Goal: Task Accomplishment & Management: Manage account settings

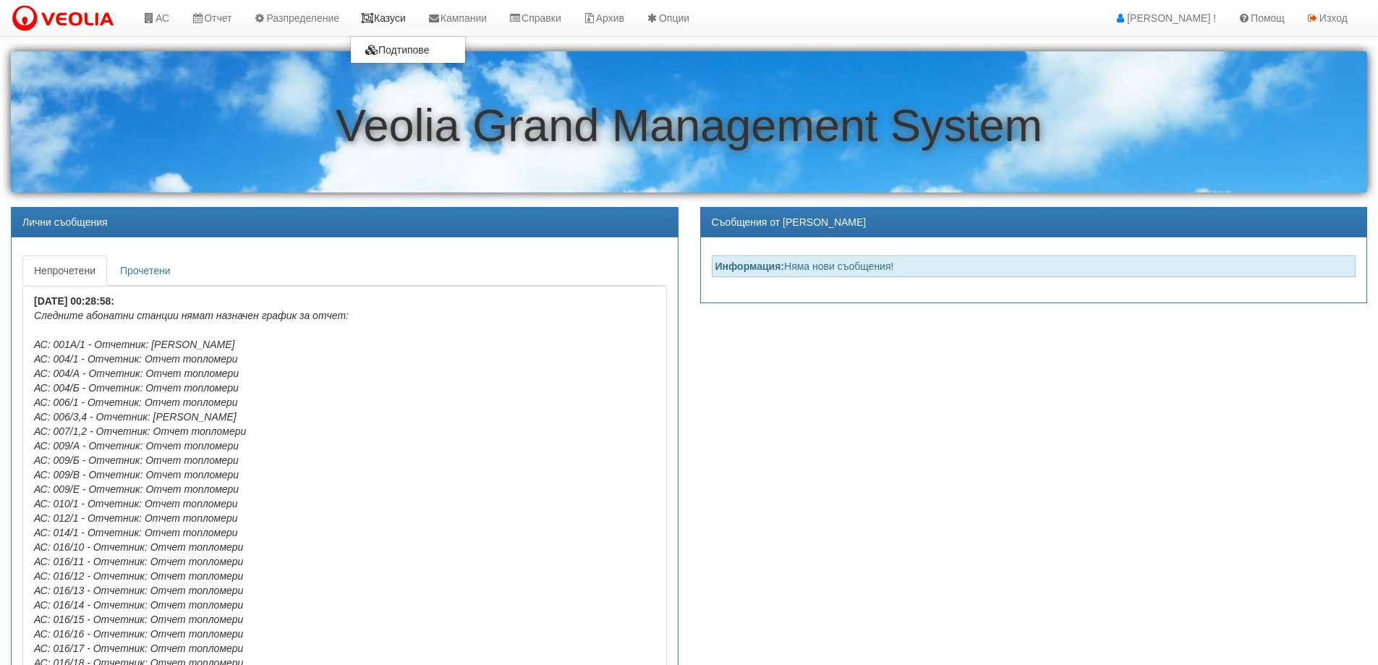
click at [389, 14] on link "Казуси" at bounding box center [383, 18] width 67 height 36
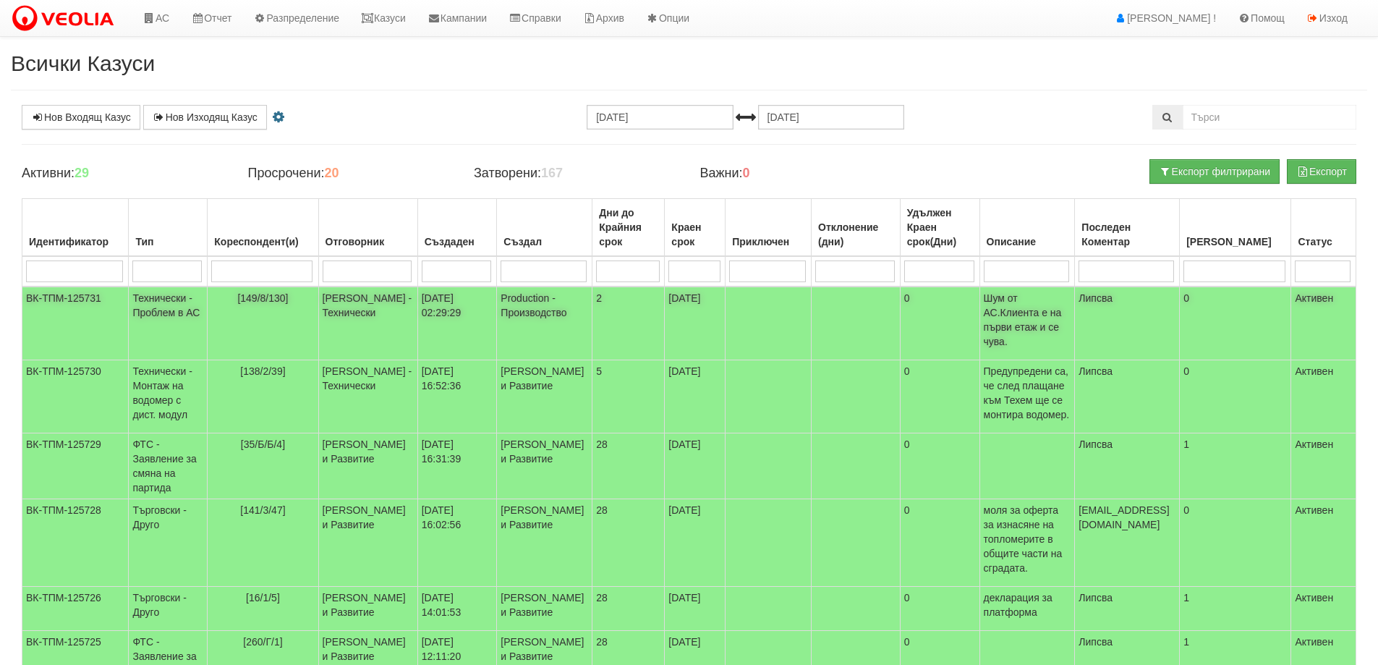
click at [260, 299] on span "[149/8/130]" at bounding box center [262, 298] width 51 height 12
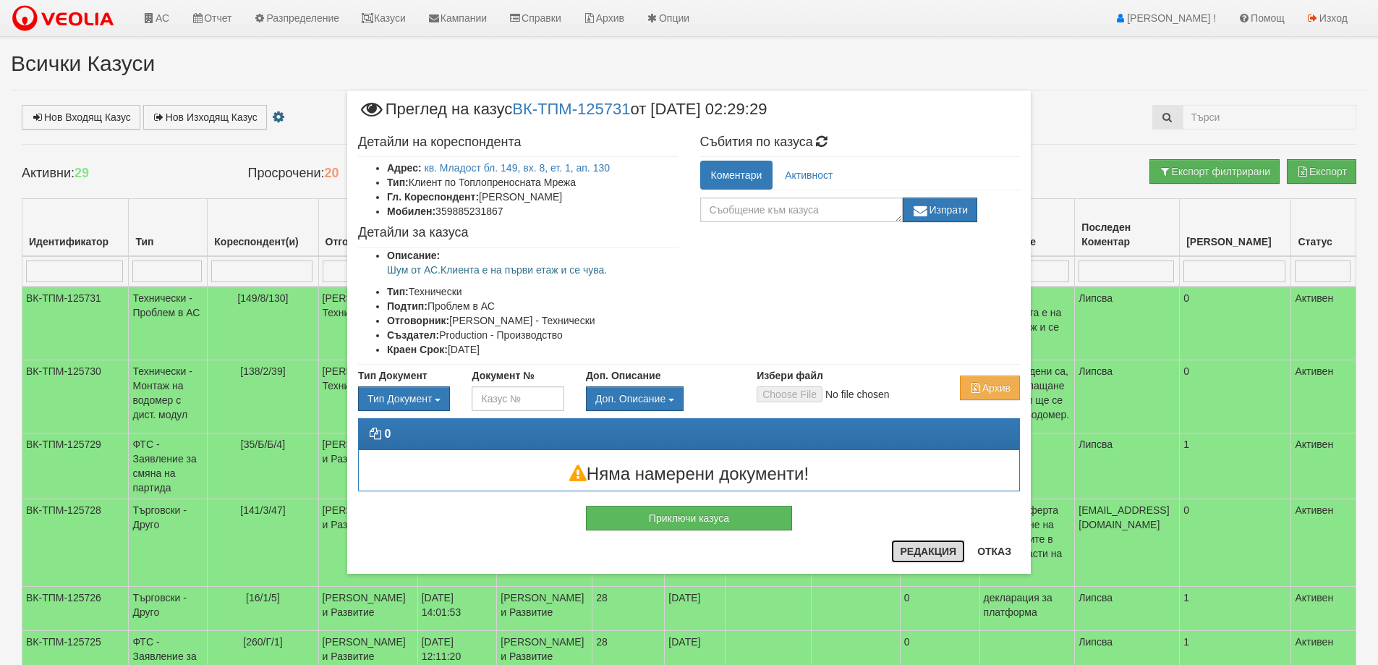
click at [931, 554] on button "Редакция" at bounding box center [928, 551] width 74 height 23
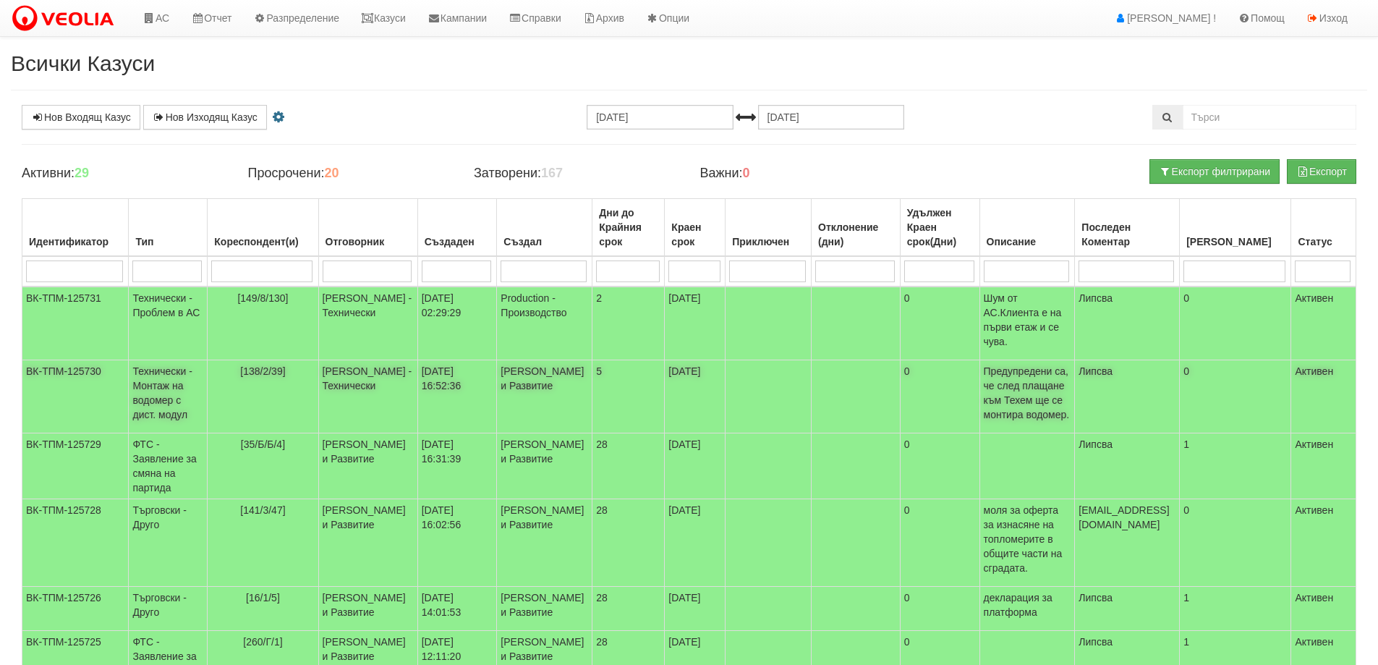
click at [268, 375] on span "[138/2/39]" at bounding box center [262, 371] width 45 height 12
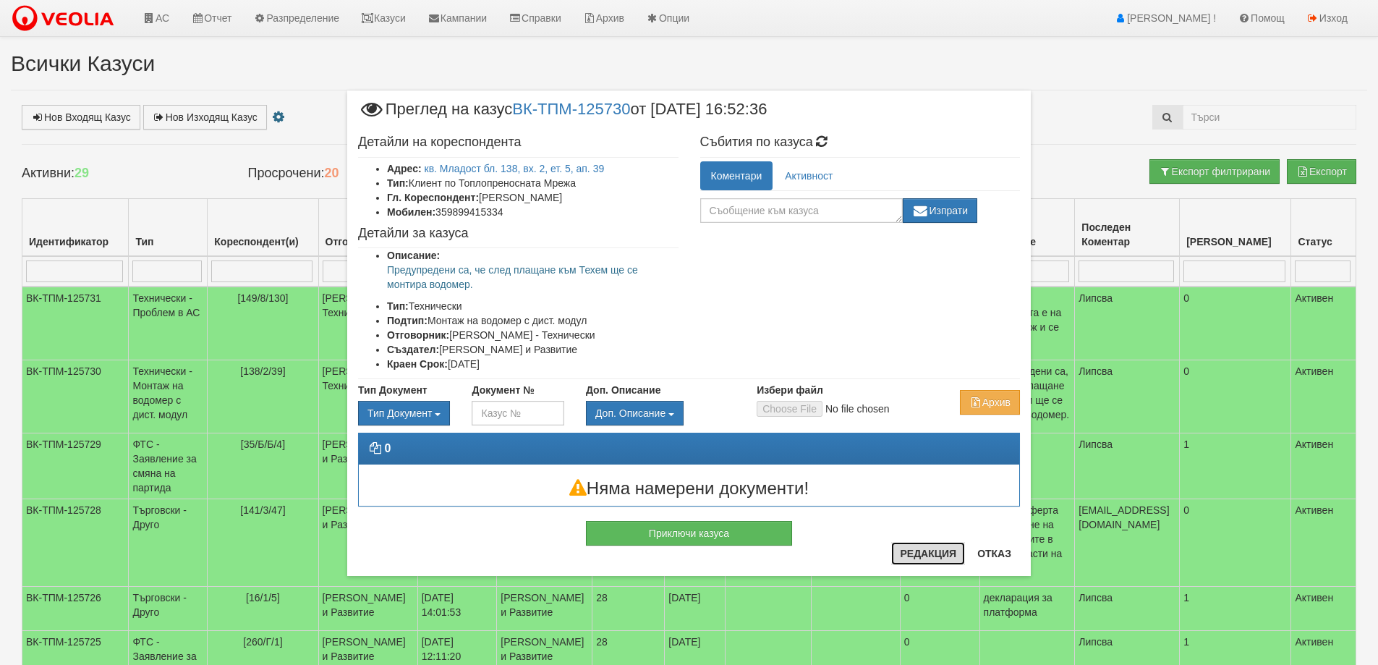
click at [930, 550] on button "Редакция" at bounding box center [928, 553] width 74 height 23
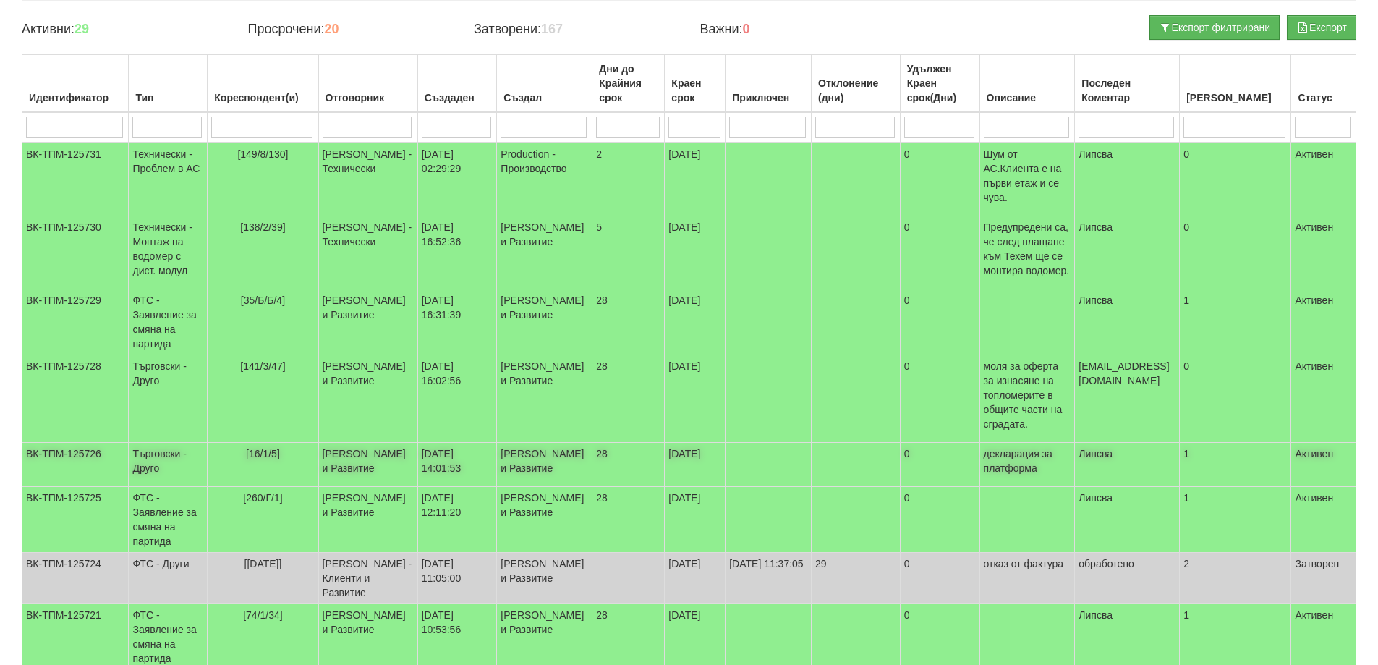
scroll to position [145, 0]
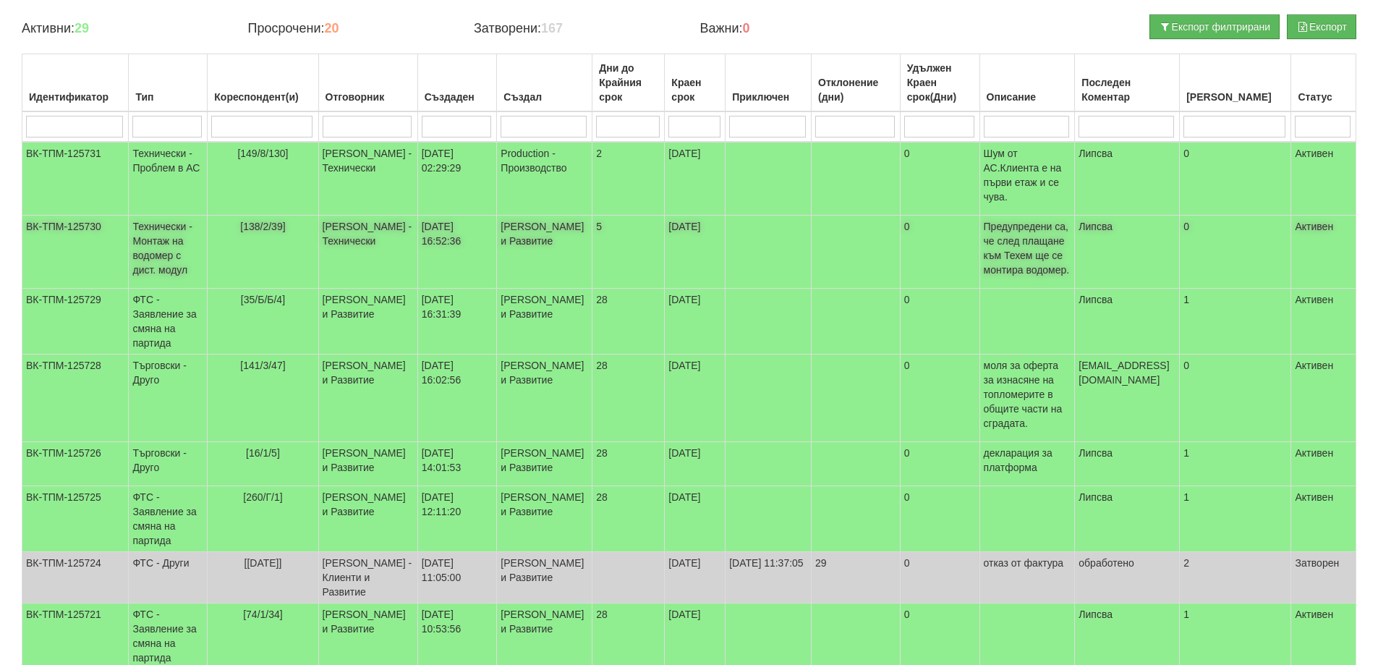
click at [259, 227] on span "[138/2/39]" at bounding box center [262, 227] width 45 height 12
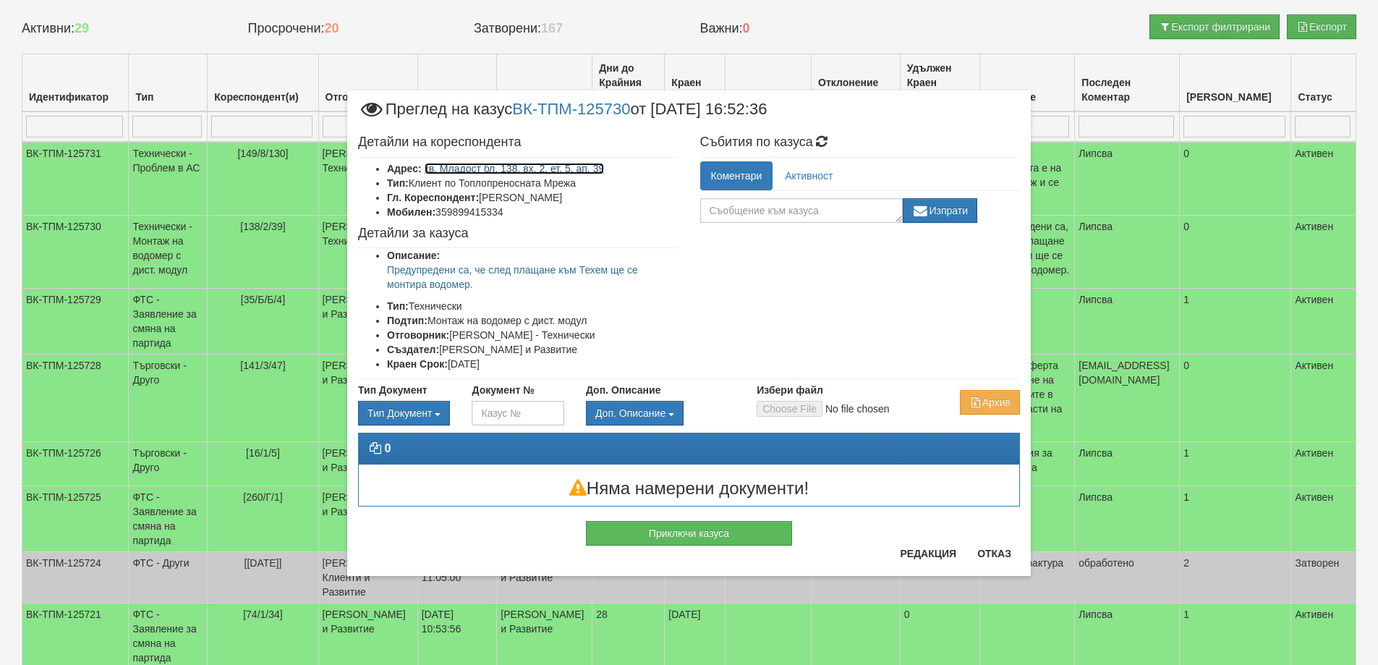
click at [506, 169] on link "кв. Младост бл. 138, вх. 2, ет. 5, ап. 39" at bounding box center [515, 169] width 180 height 12
click at [986, 560] on button "Отказ" at bounding box center [993, 553] width 51 height 23
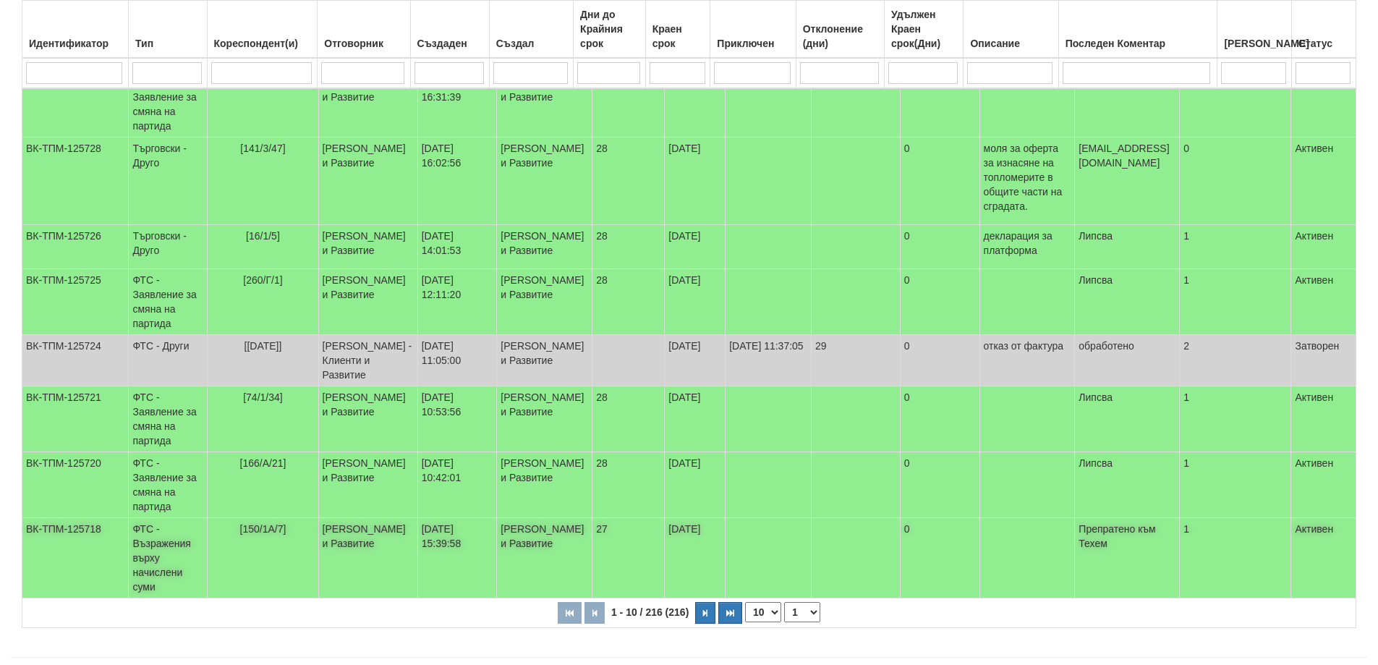
scroll to position [430, 0]
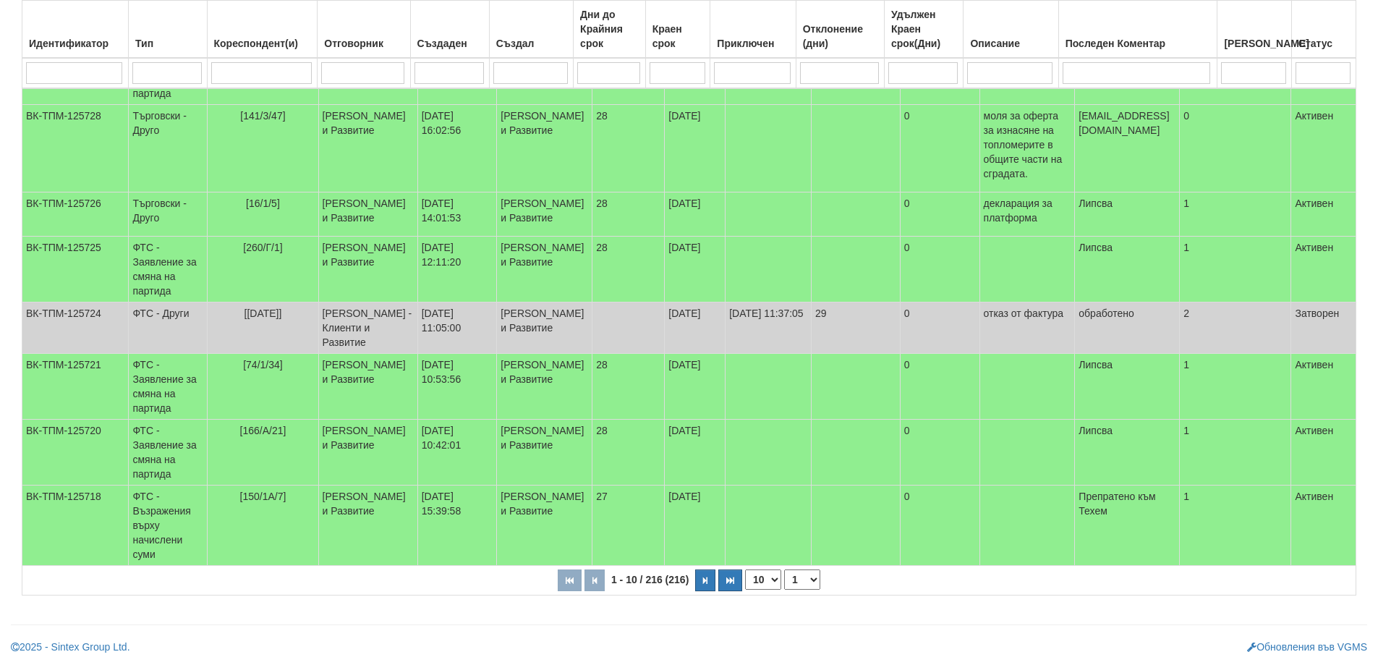
click at [702, 592] on th "1 - 10 / 216 (216) 10 20 30 40 1 2 3 4 5 6 10 15 20 22" at bounding box center [689, 581] width 1334 height 30
click at [699, 581] on button "button" at bounding box center [705, 580] width 20 height 22
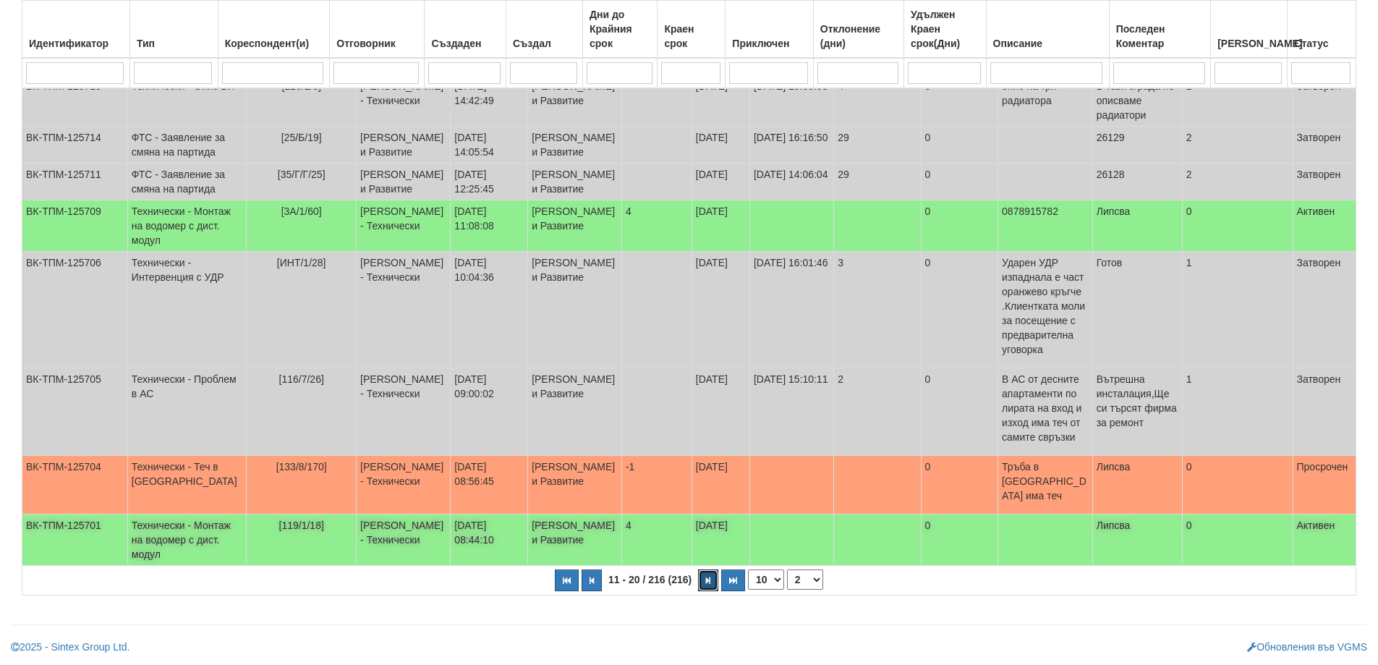
scroll to position [423, 0]
click at [706, 579] on icon "button" at bounding box center [708, 580] width 4 height 8
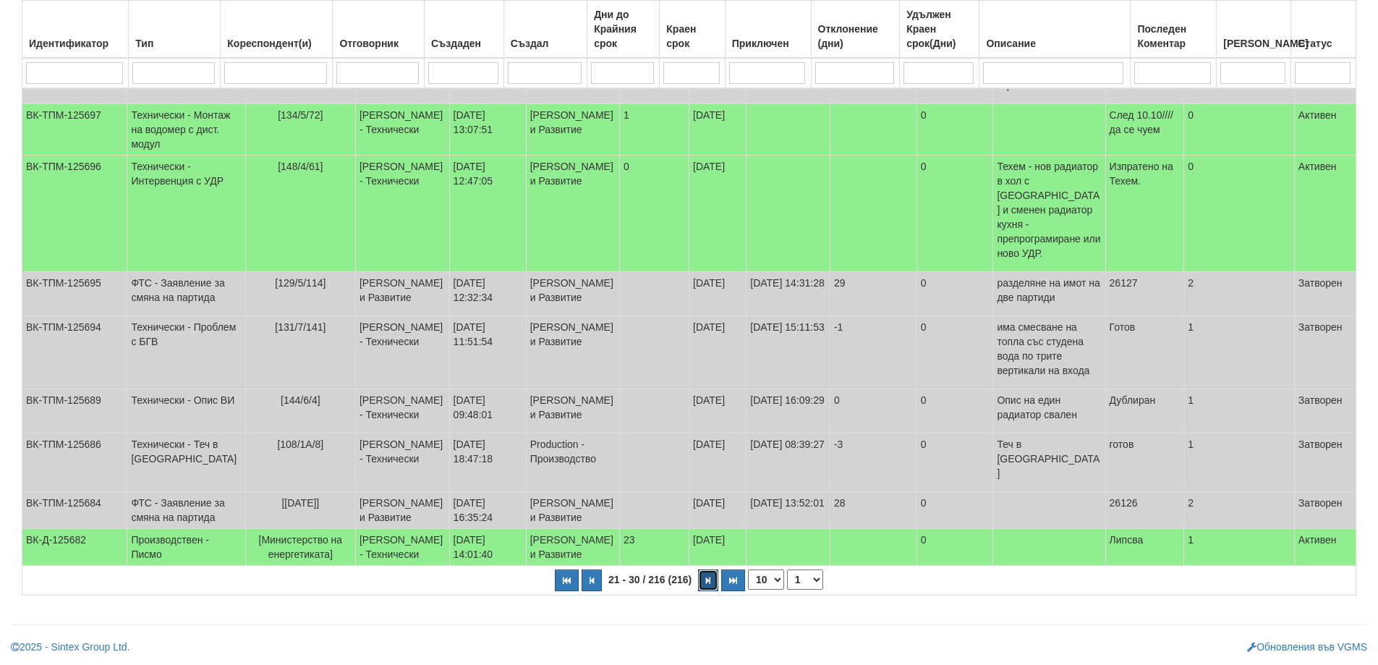
select select "3"
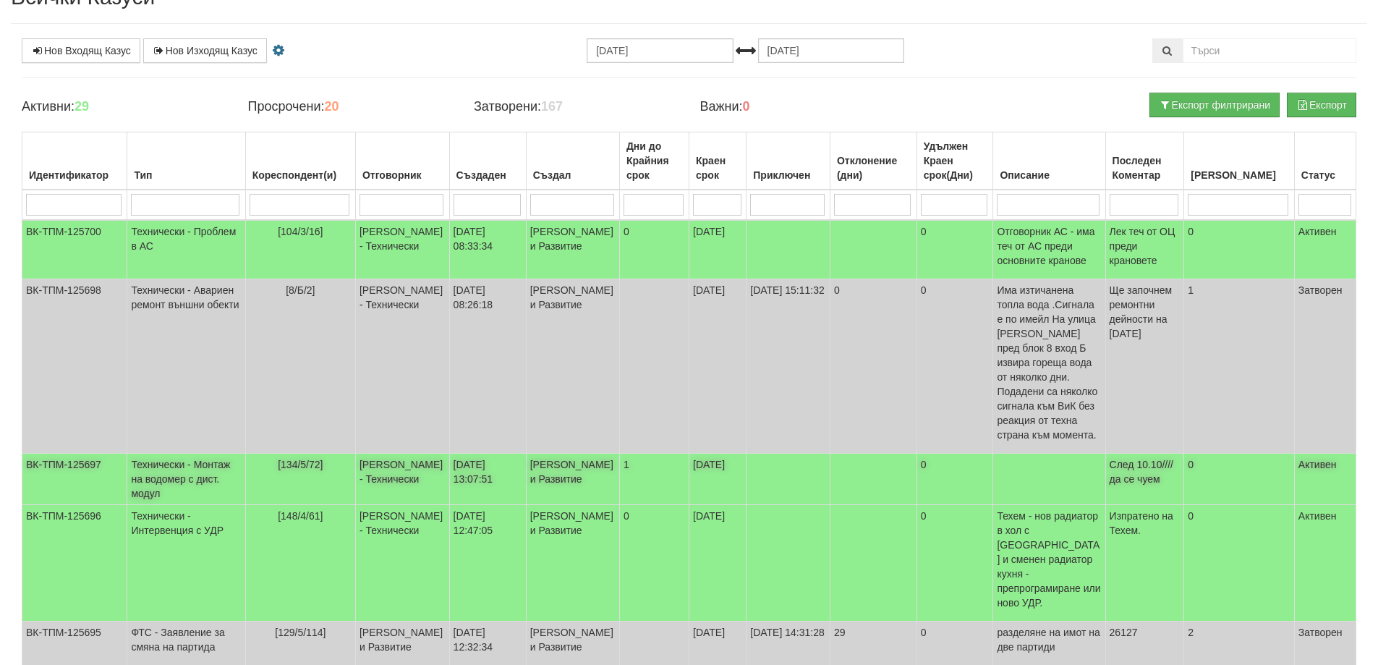
scroll to position [0, 0]
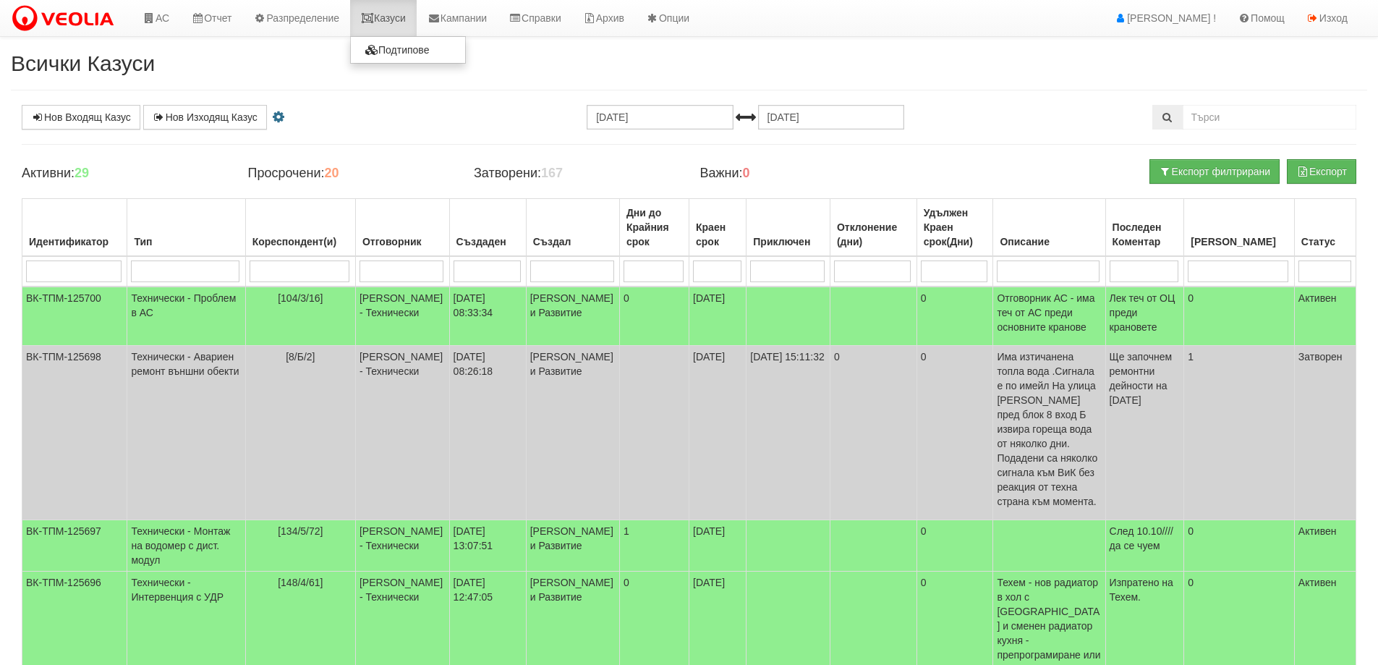
click at [392, 17] on link "Казуси" at bounding box center [383, 18] width 67 height 36
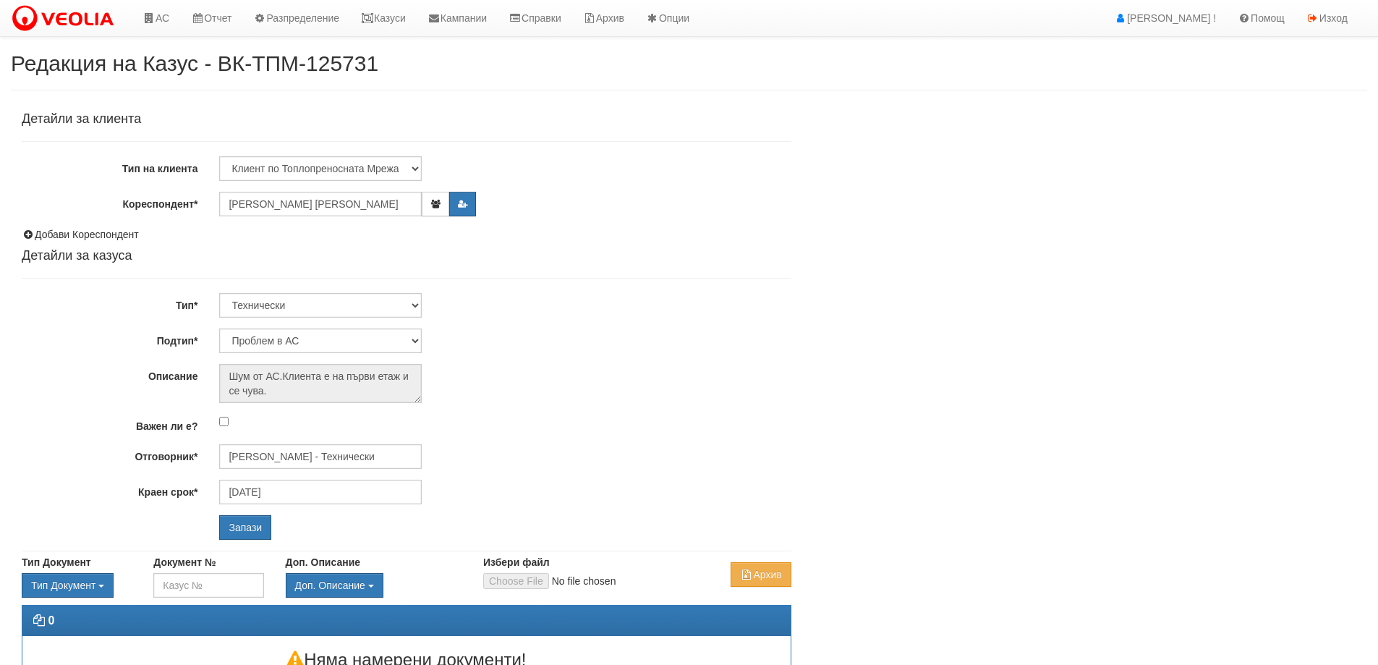
select select "Проблем в АС"
click at [290, 462] on input "[PERSON_NAME] - Технически" at bounding box center [320, 456] width 202 height 25
type input "D"
type input "[PERSON_NAME]"
click at [296, 477] on div "[PERSON_NAME] - Технически" at bounding box center [633, 479] width 824 height 18
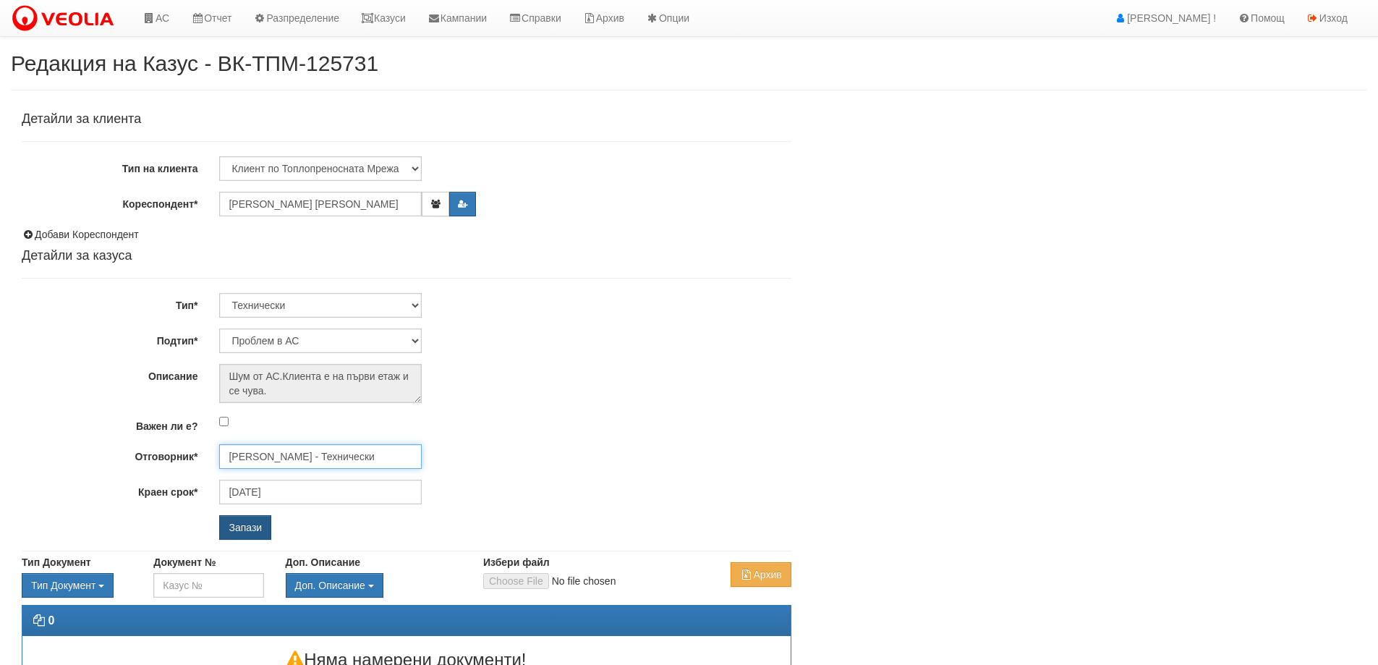
type input "[PERSON_NAME] - Технически"
click at [244, 524] on input "Запази" at bounding box center [245, 527] width 52 height 25
click at [320, 456] on input "Дончо Дончев - Технически" at bounding box center [320, 456] width 202 height 25
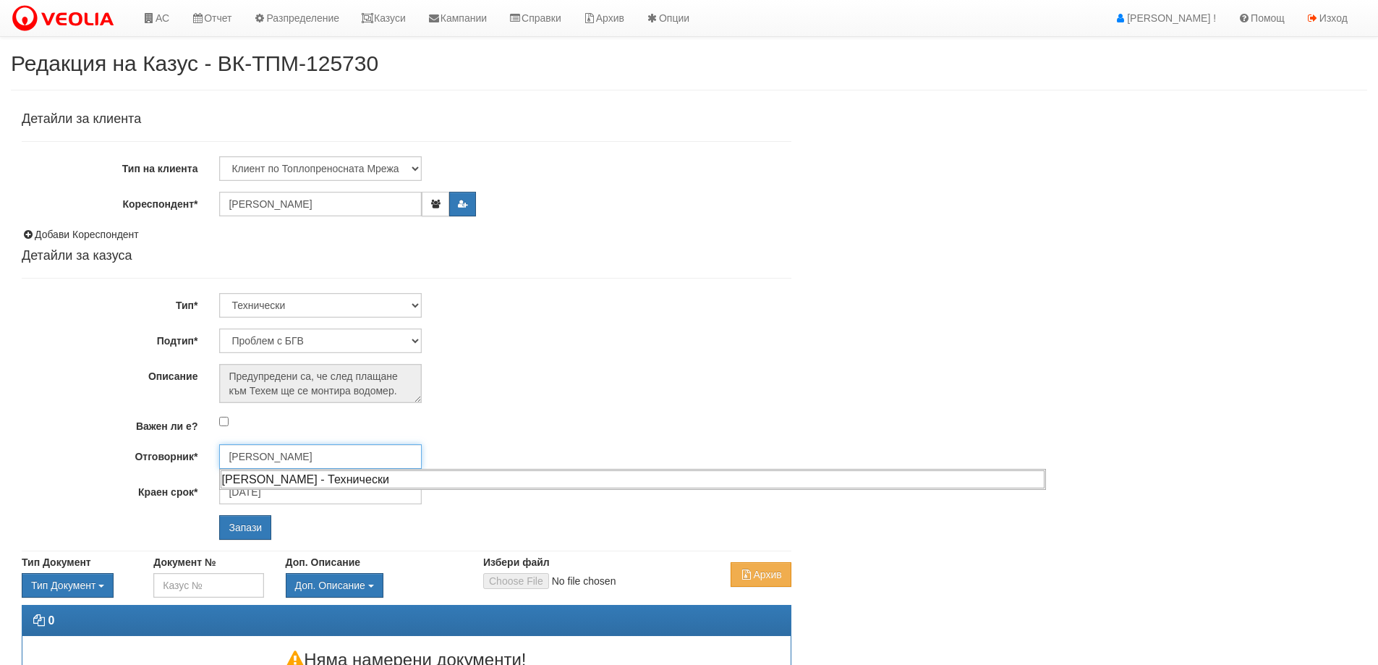
click at [302, 475] on div "Диян Стоянов - Технически" at bounding box center [633, 479] width 824 height 18
type input "Диян Стоянов - Технически"
click at [252, 528] on input "Запази" at bounding box center [245, 527] width 52 height 25
